Goal: Check status: Check status

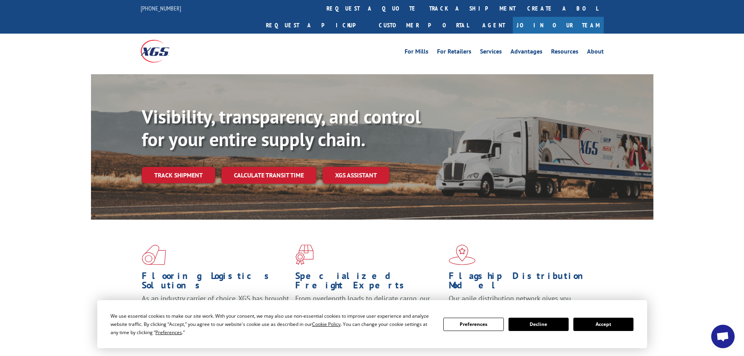
click at [609, 328] on button "Accept" at bounding box center [603, 323] width 60 height 13
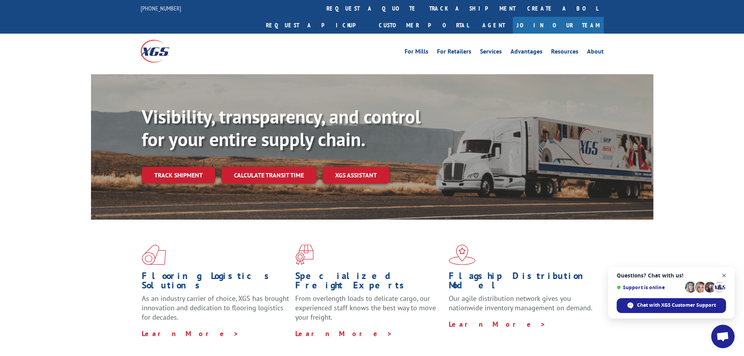
click at [726, 273] on span "Close chat" at bounding box center [724, 276] width 10 height 10
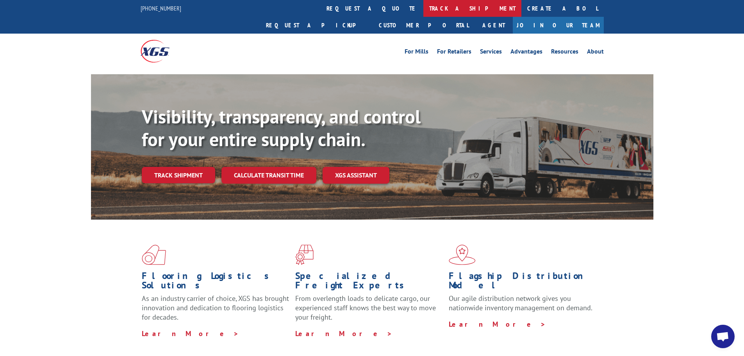
click at [423, 7] on link "track a shipment" at bounding box center [472, 8] width 98 height 17
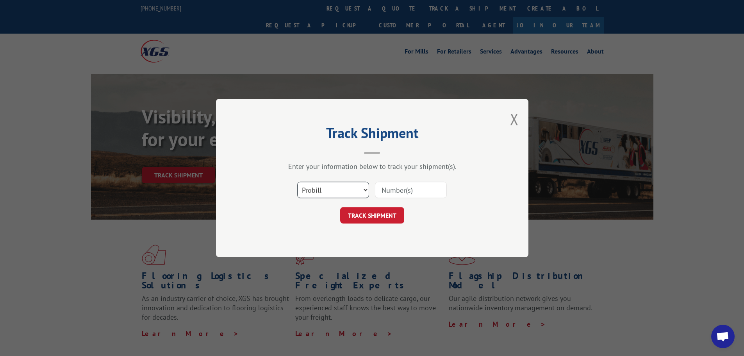
click at [356, 192] on select "Select category... Probill BOL PO" at bounding box center [333, 190] width 72 height 16
select select "po"
click at [297, 182] on select "Select category... Probill BOL PO" at bounding box center [333, 190] width 72 height 16
paste input "Please reach out to customer at (408)515-9911for confirmation. He also has some…"
drag, startPoint x: 406, startPoint y: 195, endPoint x: 420, endPoint y: 196, distance: 14.1
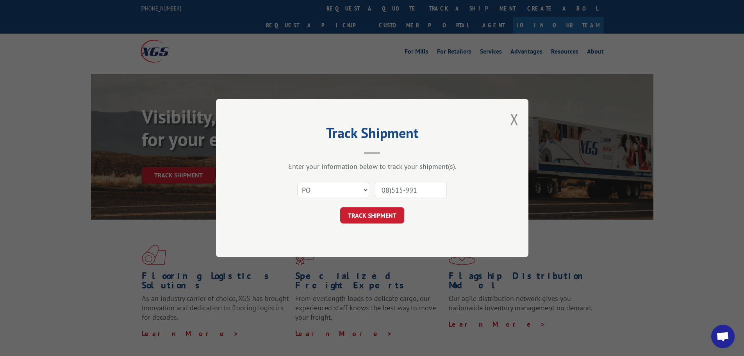
click at [420, 196] on input "08)515-991" at bounding box center [411, 190] width 72 height 16
type input "0"
drag, startPoint x: 388, startPoint y: 191, endPoint x: 392, endPoint y: 208, distance: 17.2
drag, startPoint x: 392, startPoint y: 208, endPoint x: 383, endPoint y: 191, distance: 19.2
paste input "61509376"
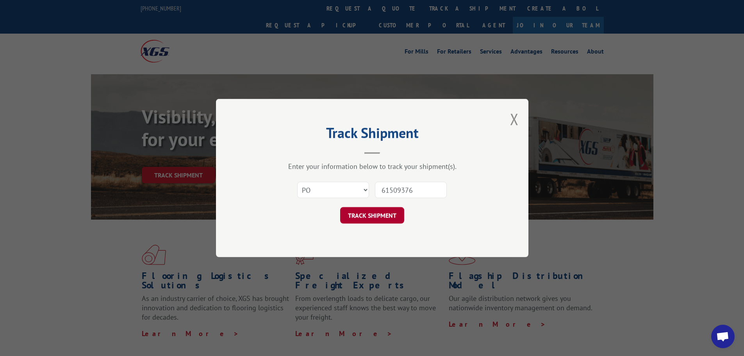
type input "61509376"
click at [373, 221] on button "TRACK SHIPMENT" at bounding box center [372, 215] width 64 height 16
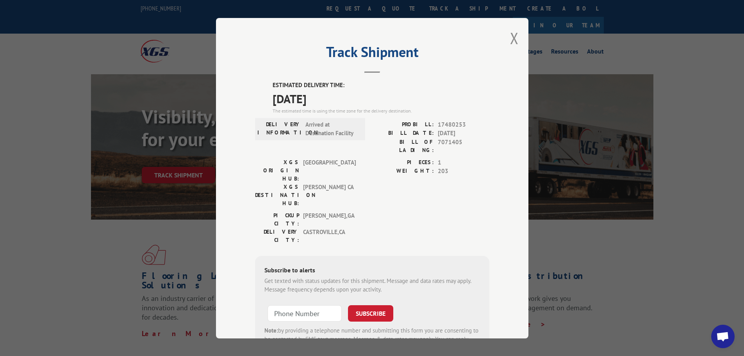
drag, startPoint x: 375, startPoint y: 221, endPoint x: 355, endPoint y: 132, distance: 91.1
click at [355, 132] on div "DELIVERY INFORMATION: Arrived at Destination Facility" at bounding box center [309, 129] width 105 height 18
drag, startPoint x: 268, startPoint y: 81, endPoint x: 337, endPoint y: 100, distance: 71.7
click at [337, 100] on div "ESTIMATED DELIVERY TIME: [DATE] The estimated time is using the time zone for t…" at bounding box center [372, 221] width 234 height 281
copy div "ESTIMATED DELIVERY TIME: [DATE]"
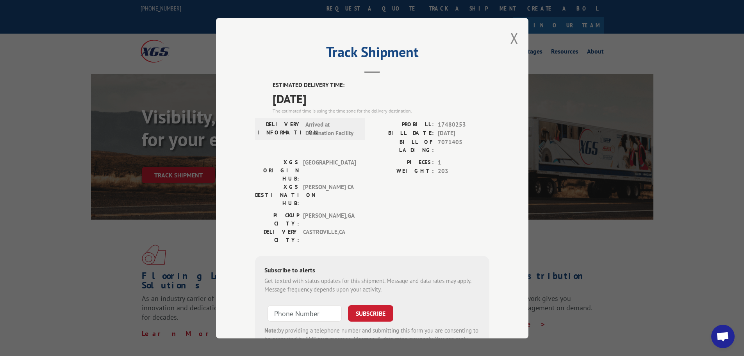
click at [335, 109] on div "The estimated time is using the time zone for the delivery destination." at bounding box center [381, 110] width 217 height 7
drag, startPoint x: 329, startPoint y: 100, endPoint x: 322, endPoint y: 98, distance: 6.4
click at [322, 98] on span "[DATE]" at bounding box center [381, 98] width 217 height 18
drag, startPoint x: 335, startPoint y: 95, endPoint x: 269, endPoint y: 87, distance: 67.3
click at [269, 87] on div "ESTIMATED DELIVERY TIME: [DATE] The estimated time is using the time zone for t…" at bounding box center [372, 221] width 234 height 281
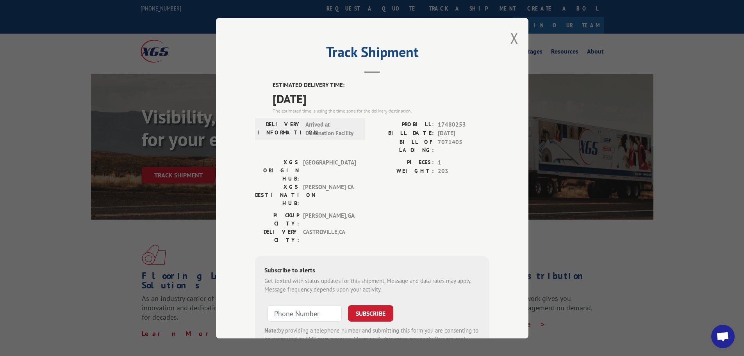
copy div "ESTIMATED DELIVERY TIME: [DATE]"
click at [387, 159] on label "PIECES:" at bounding box center [403, 162] width 62 height 9
